Goal: Task Accomplishment & Management: Use online tool/utility

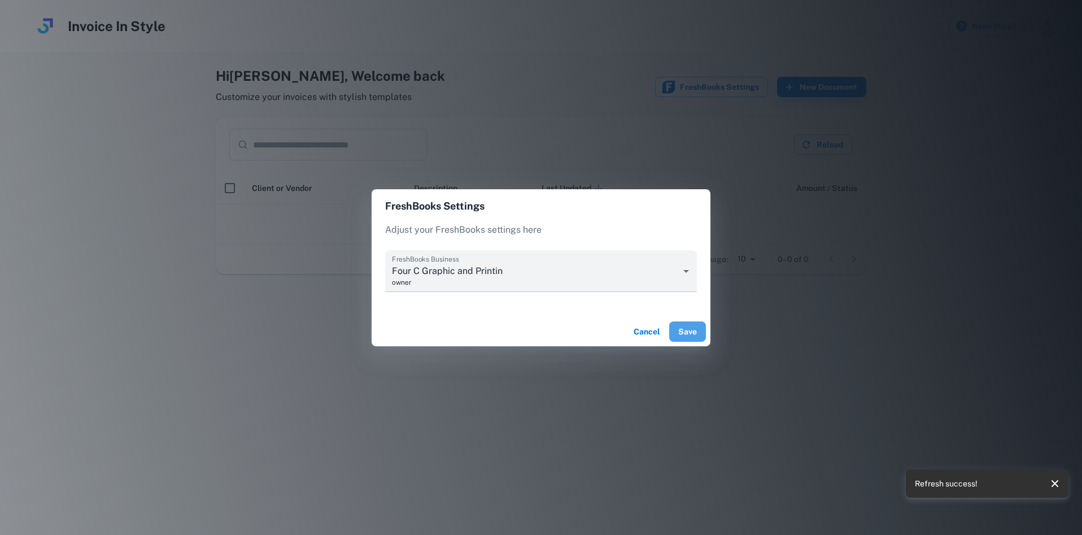
click at [682, 329] on button "Save" at bounding box center [687, 331] width 37 height 20
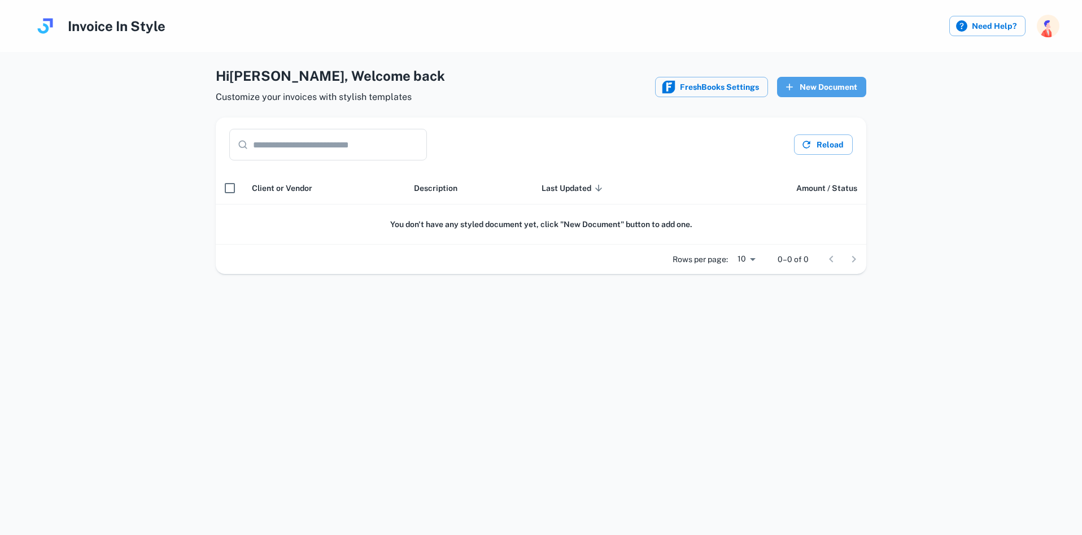
click at [832, 93] on button "New Document" at bounding box center [821, 87] width 89 height 20
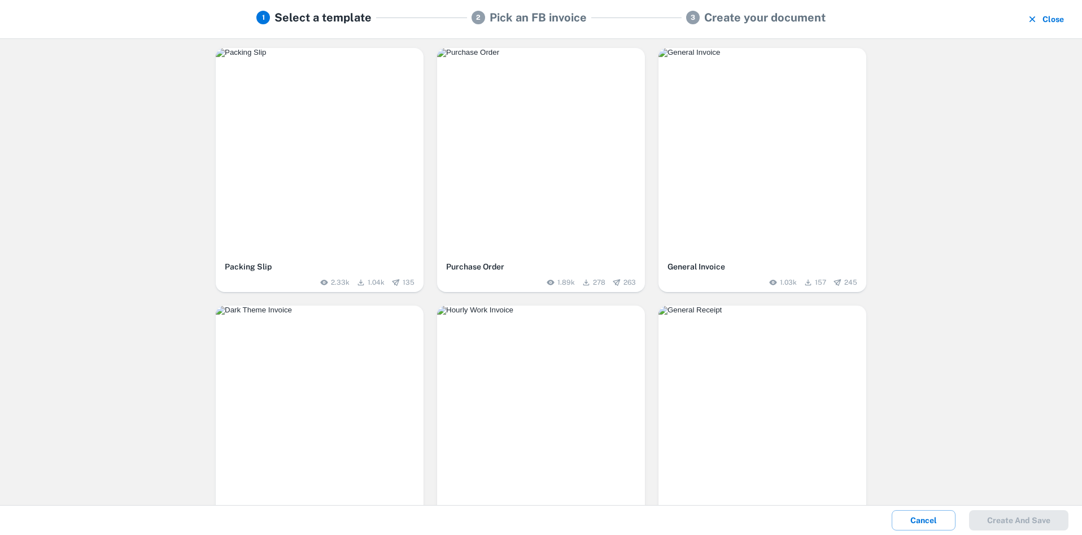
click at [559, 57] on img "button" at bounding box center [541, 52] width 208 height 9
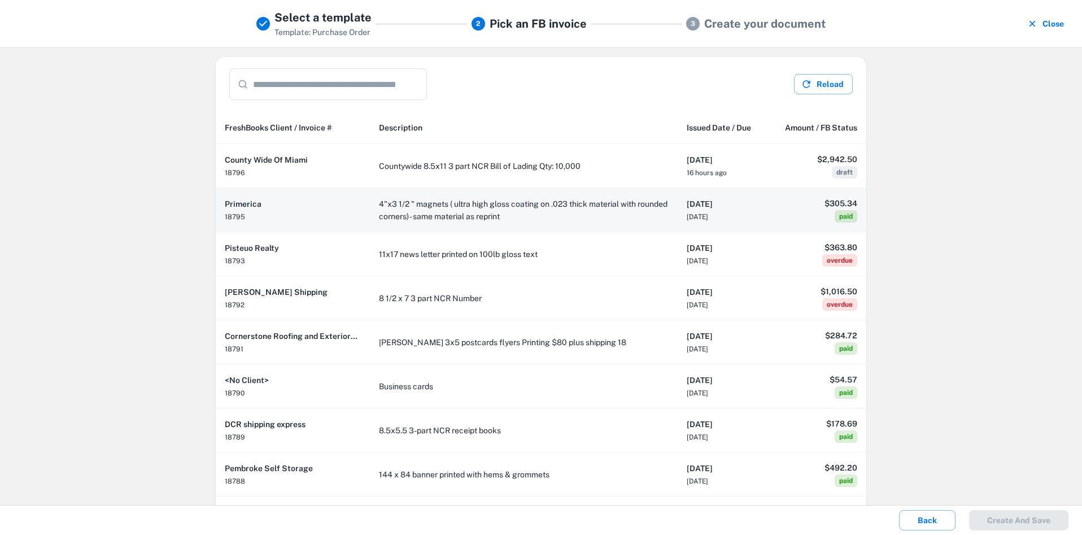
click at [551, 219] on td "4"x3 1/2 " magnets ( ultra high gloss coating on .023 thick material with round…" at bounding box center [524, 210] width 308 height 44
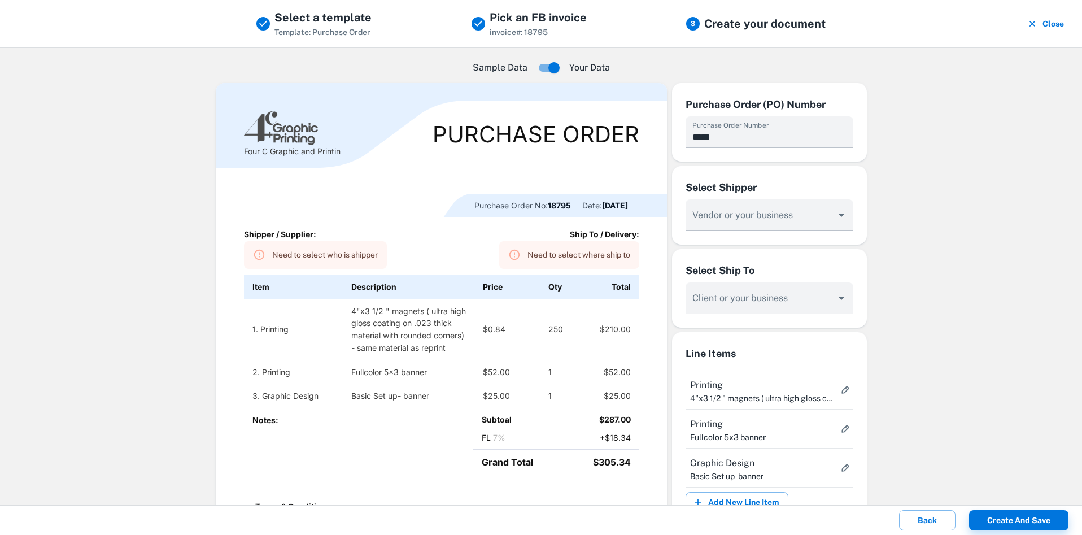
type textarea "**********"
click at [376, 312] on td "4"x3 1/2 " magnets ( ultra high gloss coating on .023 thick material with round…" at bounding box center [409, 329] width 132 height 61
click at [741, 218] on input "Vendor or your business" at bounding box center [760, 220] width 141 height 21
click at [745, 213] on input "Vendor or your business" at bounding box center [760, 220] width 141 height 21
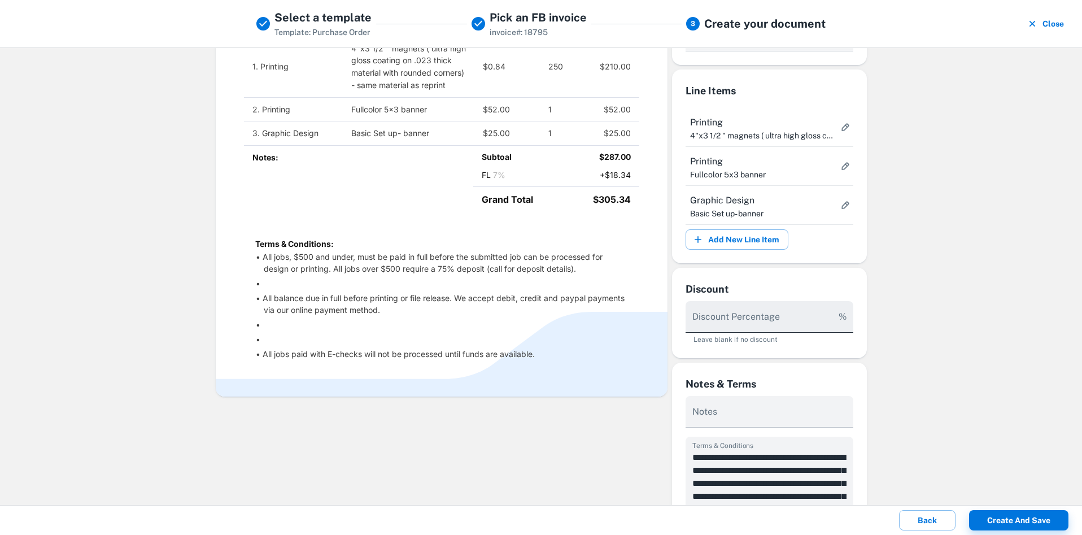
scroll to position [226, 0]
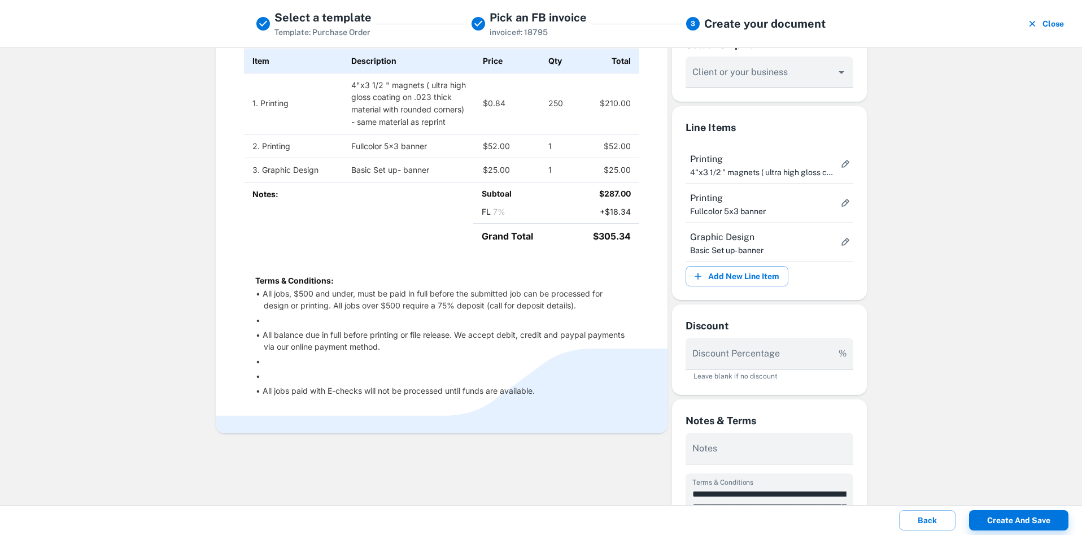
click at [601, 182] on td "$25.00" at bounding box center [606, 170] width 66 height 24
click at [531, 182] on td "$25.00" at bounding box center [507, 170] width 66 height 24
click at [247, 177] on td "3. Graphic Design" at bounding box center [293, 170] width 99 height 24
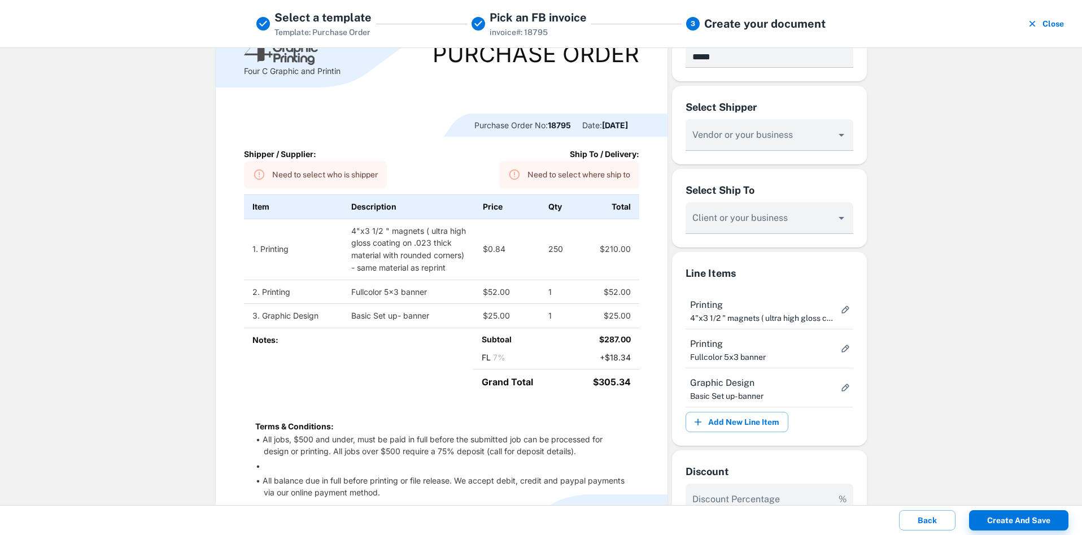
scroll to position [56, 0]
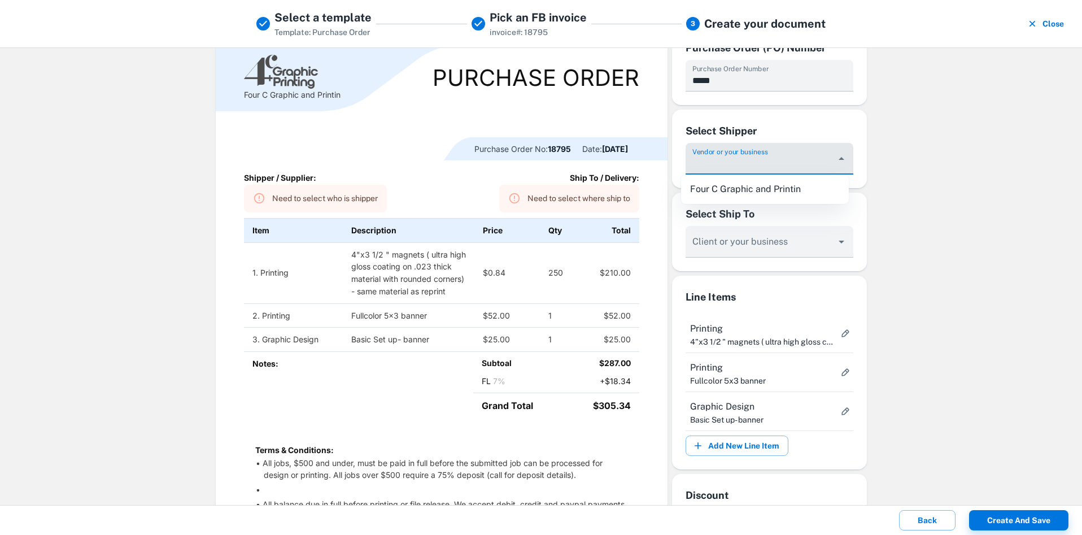
click at [707, 156] on div "Vendor or your business" at bounding box center [770, 159] width 168 height 32
click at [834, 165] on button "Close" at bounding box center [842, 159] width 16 height 16
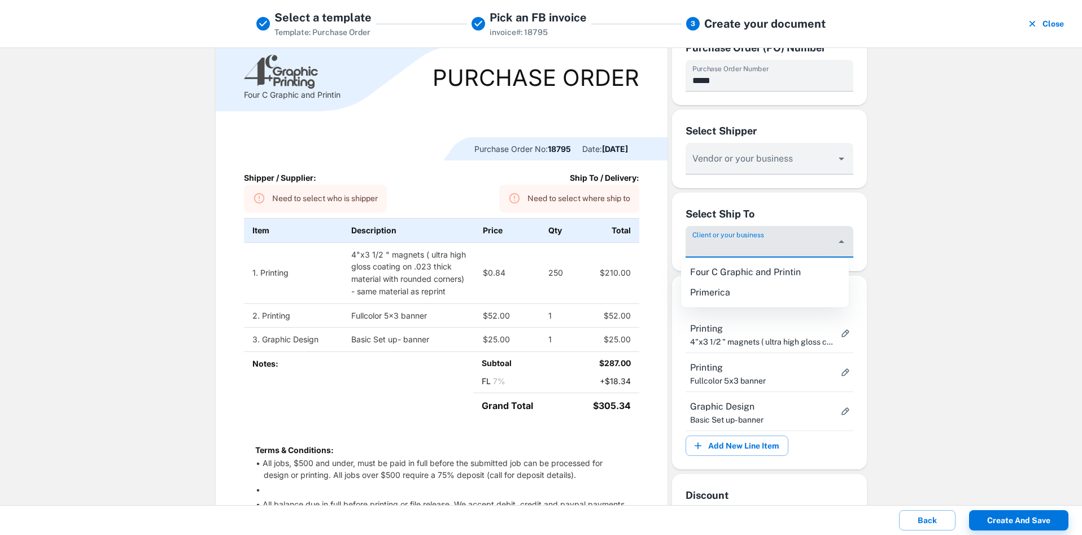
click at [780, 246] on input "Vendor or your business" at bounding box center [760, 247] width 141 height 21
click at [745, 272] on li "Four C Graphic and Printin" at bounding box center [765, 272] width 168 height 20
type input "**********"
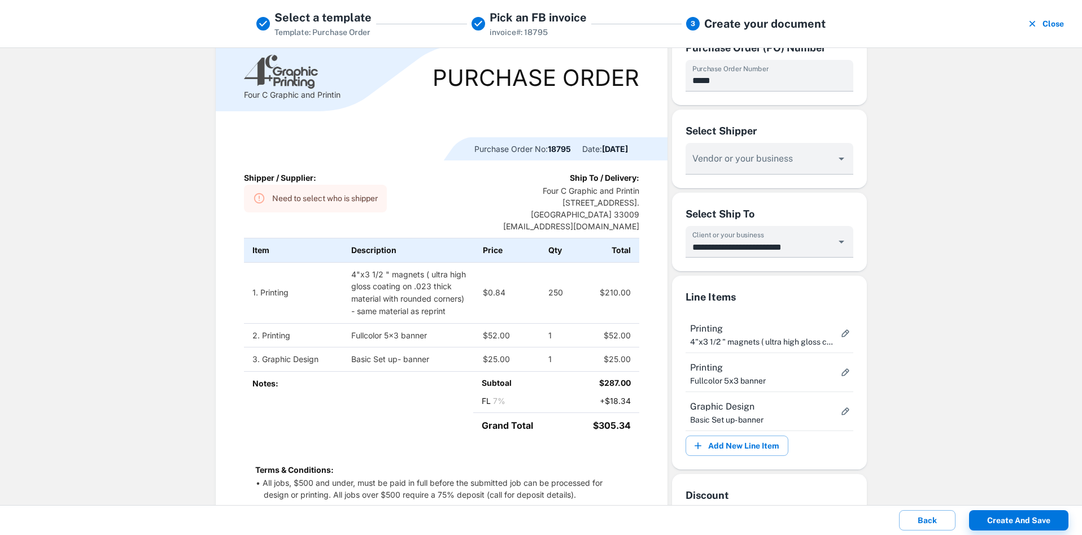
click at [540, 295] on td "250" at bounding box center [556, 292] width 33 height 61
click at [346, 199] on div "Need to select who is shipper" at bounding box center [325, 198] width 106 height 21
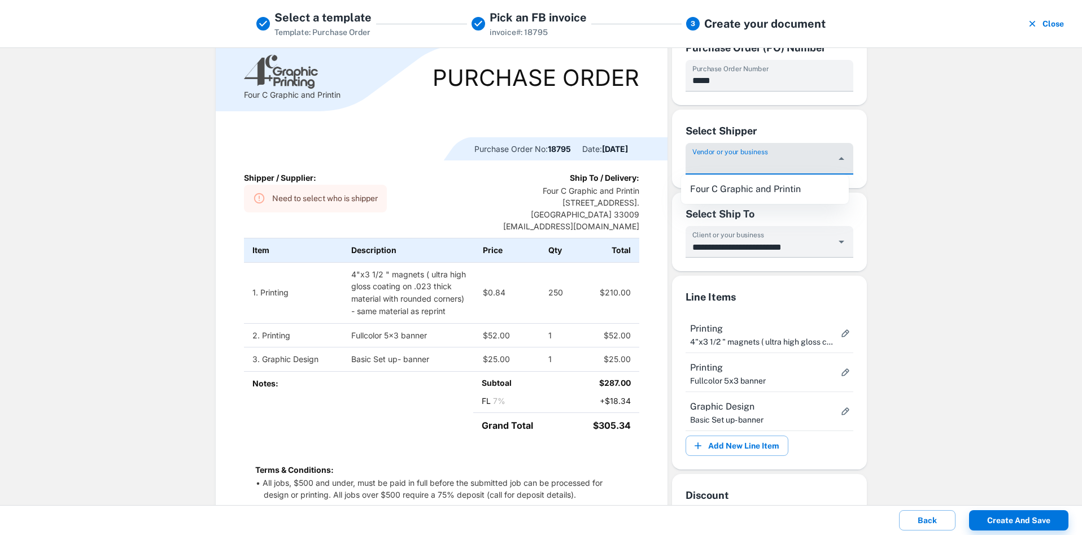
click at [770, 162] on input "Vendor or your business" at bounding box center [760, 164] width 141 height 21
drag, startPoint x: 835, startPoint y: 163, endPoint x: 831, endPoint y: 422, distance: 259.8
click at [831, 422] on div "**********" at bounding box center [769, 455] width 195 height 856
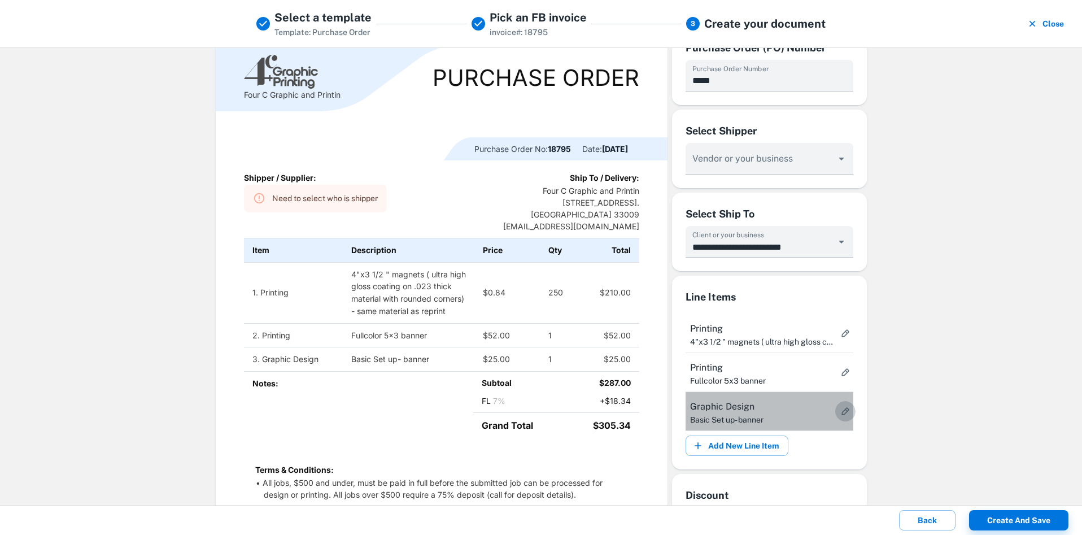
click at [840, 412] on icon "more" at bounding box center [845, 410] width 11 height 11
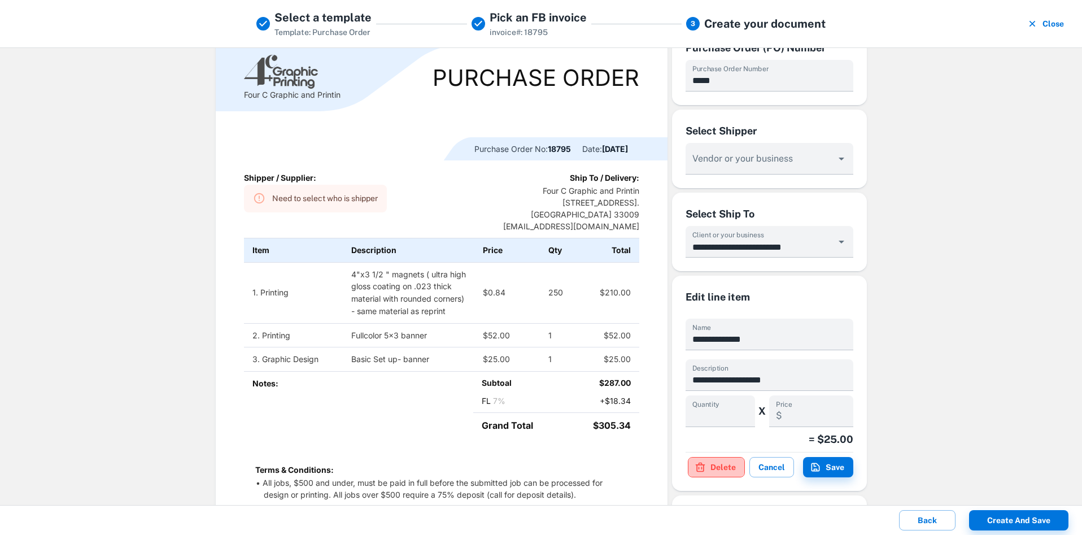
click at [717, 468] on button "Delete" at bounding box center [716, 467] width 57 height 20
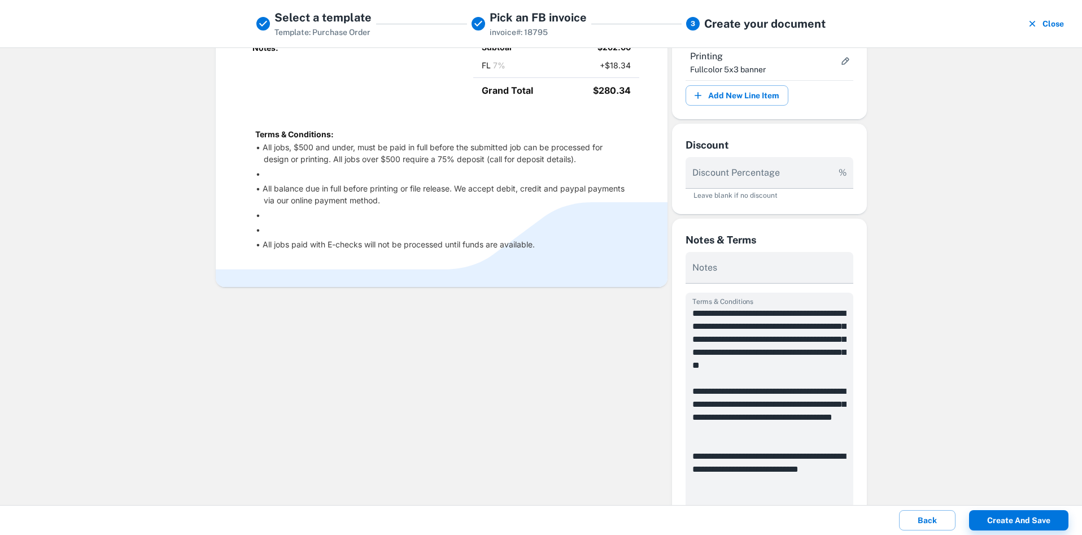
scroll to position [348, 0]
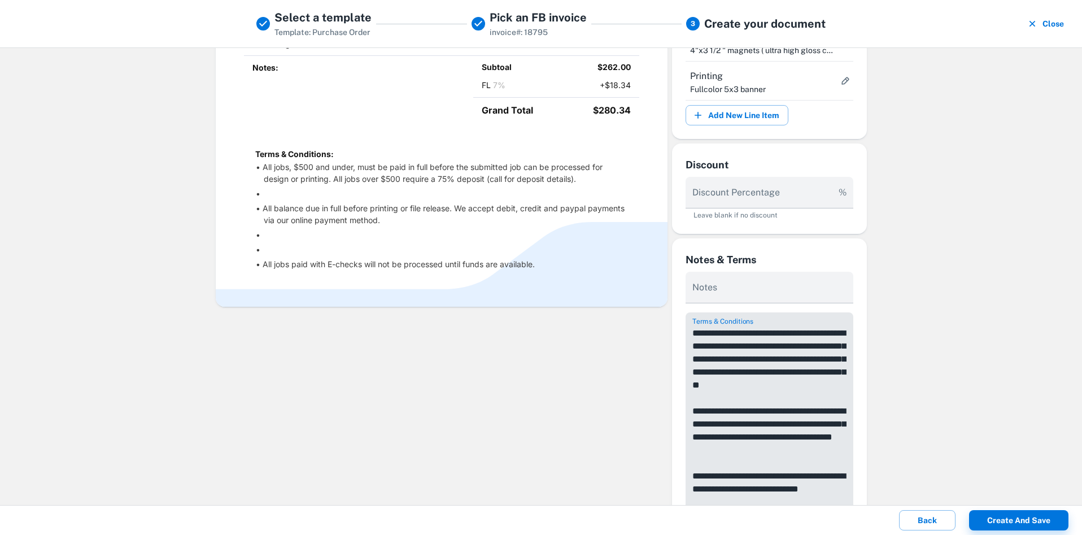
click at [745, 343] on textarea "**********" at bounding box center [769, 430] width 154 height 208
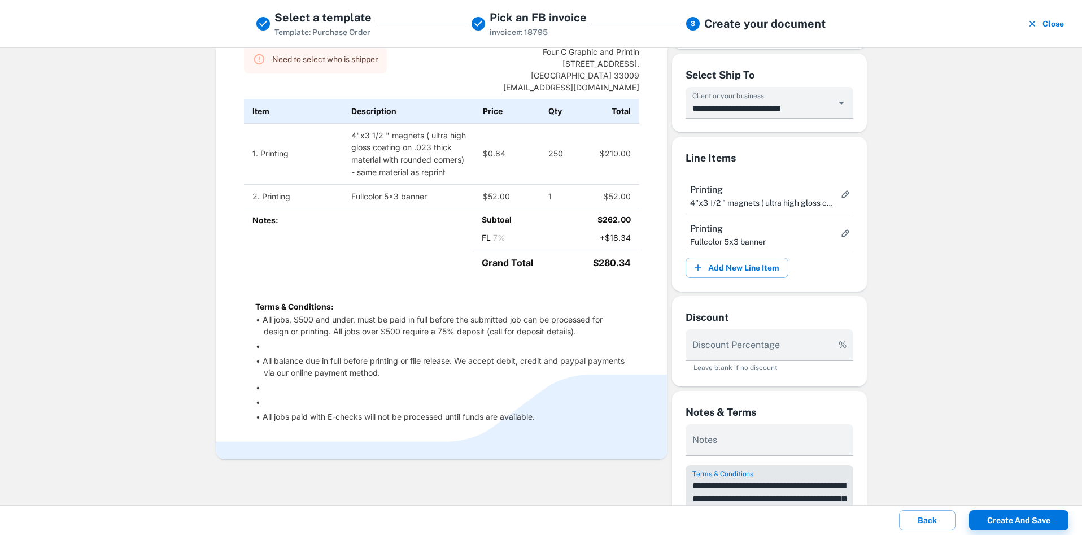
scroll to position [178, 0]
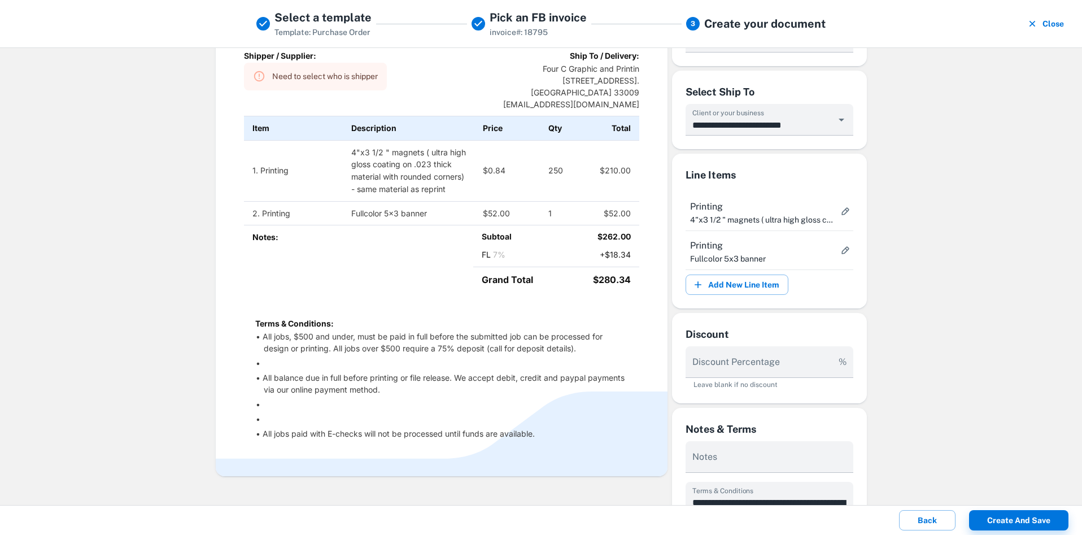
click at [433, 369] on li at bounding box center [446, 363] width 364 height 12
drag, startPoint x: 433, startPoint y: 377, endPoint x: 556, endPoint y: 425, distance: 131.6
click at [556, 425] on li at bounding box center [446, 419] width 364 height 12
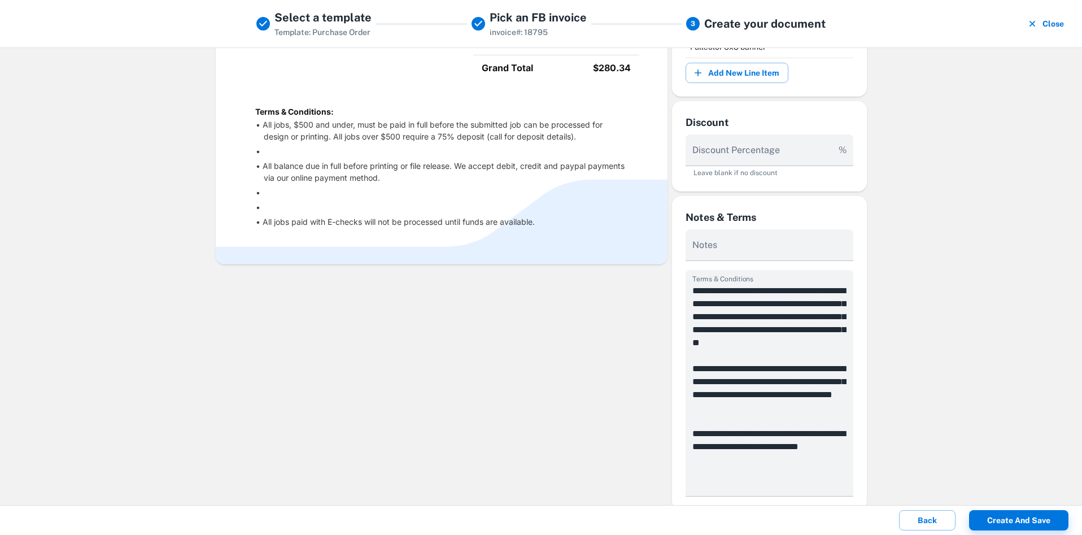
scroll to position [404, 0]
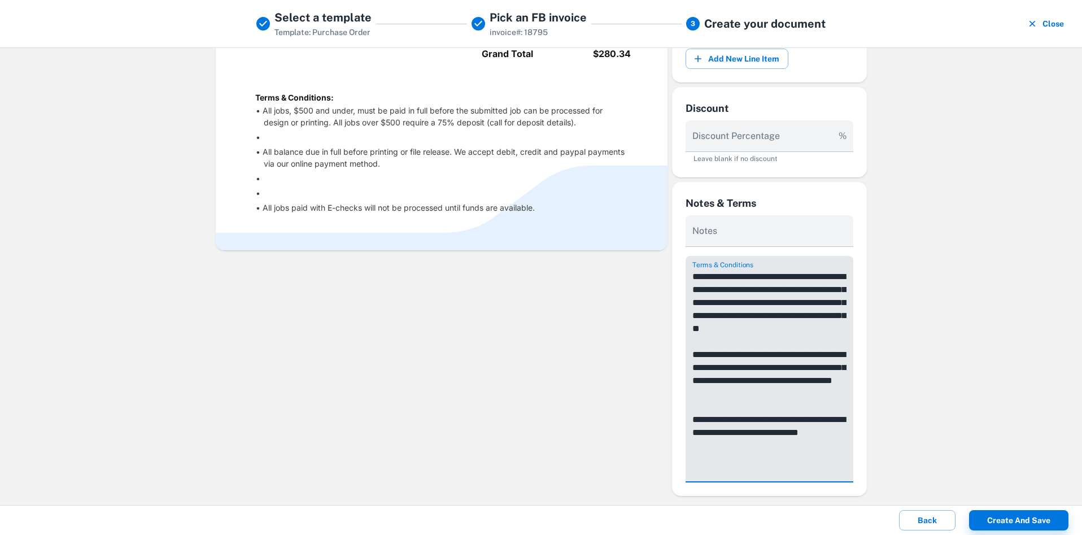
click at [707, 294] on textarea "**********" at bounding box center [769, 374] width 154 height 208
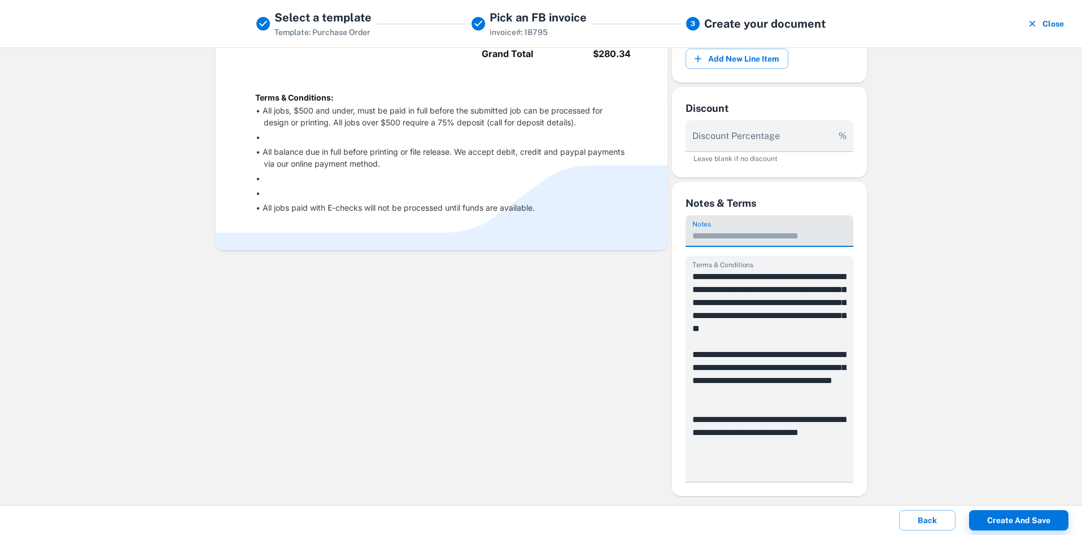
click at [713, 238] on textarea "Notes" at bounding box center [769, 235] width 154 height 13
type textarea "**********"
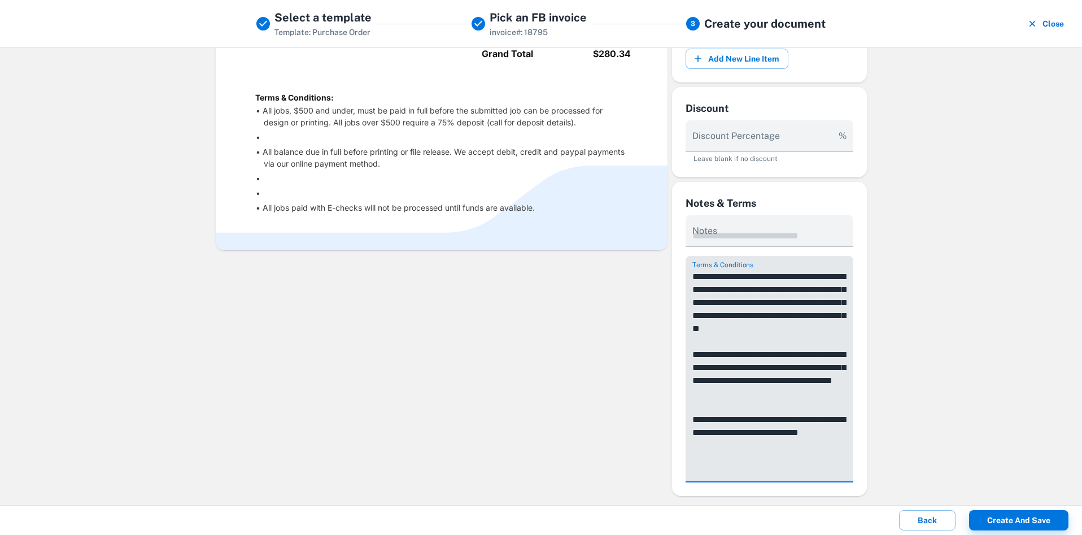
click at [708, 372] on textarea "**********" at bounding box center [769, 374] width 154 height 208
drag, startPoint x: 728, startPoint y: 472, endPoint x: 666, endPoint y: 268, distance: 213.0
click at [666, 268] on div "Four C Graphic and Printin Purchase Order Purchase Order No: 18795 Date: 2025-1…" at bounding box center [541, 87] width 651 height 817
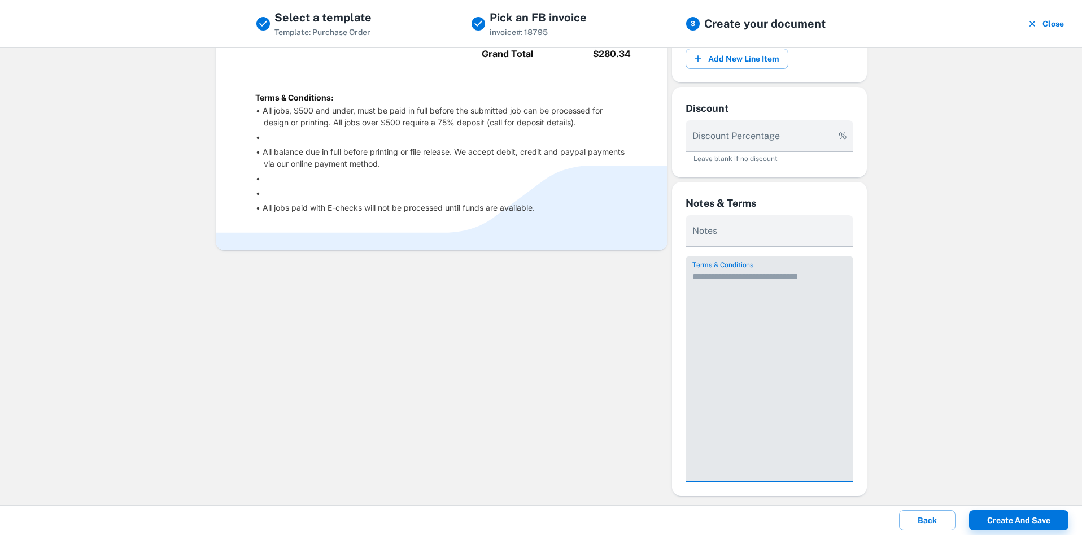
scroll to position [210, 0]
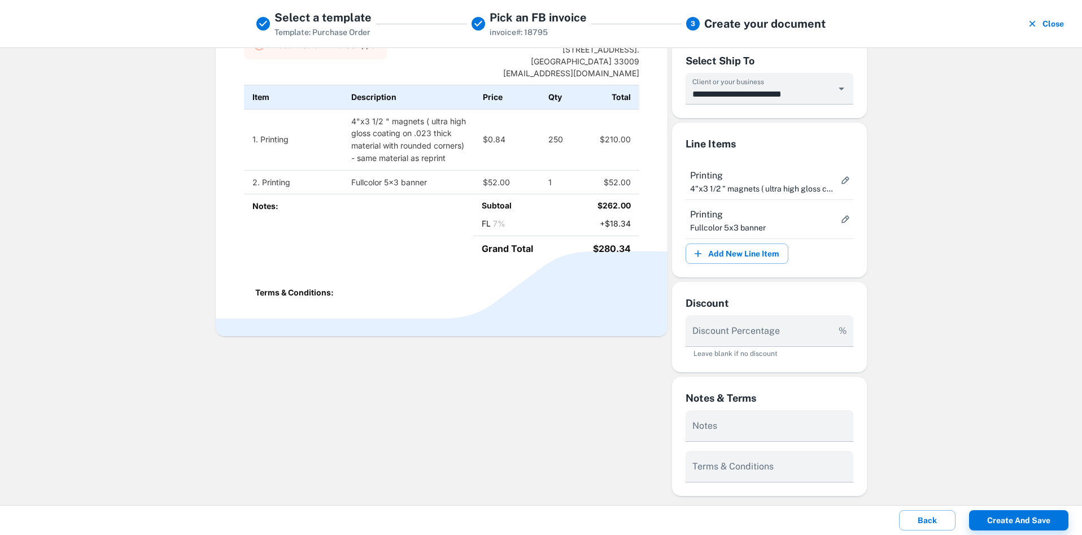
click at [546, 298] on p "Terms & Conditions:" at bounding box center [441, 292] width 373 height 12
click at [379, 289] on div "Four C Graphic and Printin Purchase Order Purchase Order No: 18795 Date: 2025-1…" at bounding box center [441, 105] width 395 height 406
